Goal: Task Accomplishment & Management: Manage account settings

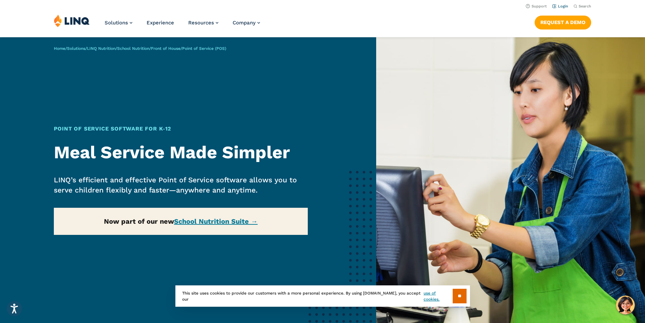
click at [561, 8] on link "Login" at bounding box center [560, 6] width 16 height 4
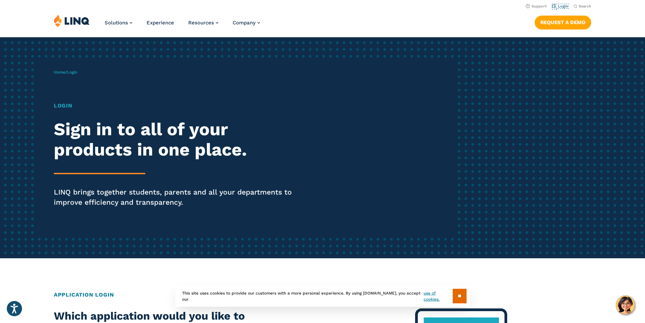
click at [561, 8] on link "Login" at bounding box center [560, 6] width 16 height 4
